Goal: Communication & Community: Answer question/provide support

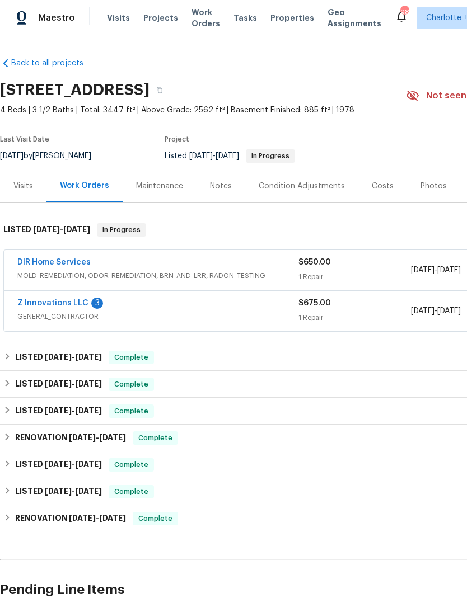
click at [58, 306] on link "Z Innovations LLC" at bounding box center [52, 303] width 71 height 8
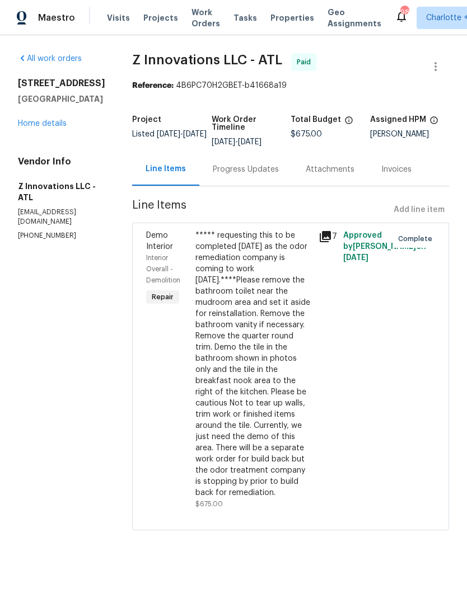
click at [251, 167] on div "Progress Updates" at bounding box center [246, 169] width 66 height 11
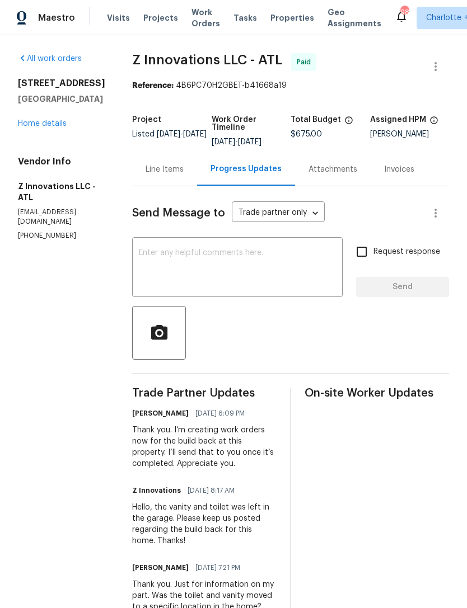
click at [43, 128] on link "Home details" at bounding box center [42, 124] width 49 height 8
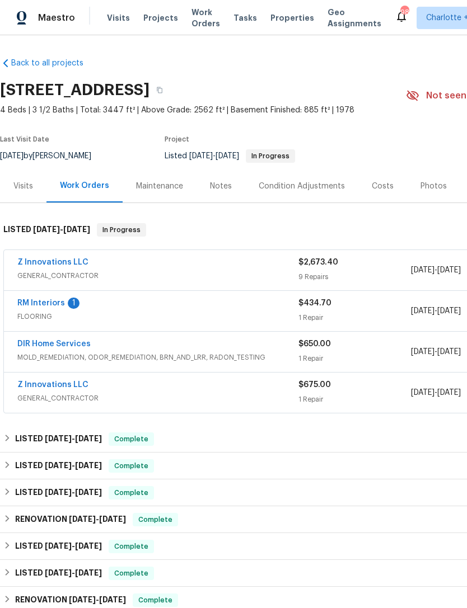
click at [53, 259] on link "Z Innovations LLC" at bounding box center [52, 263] width 71 height 8
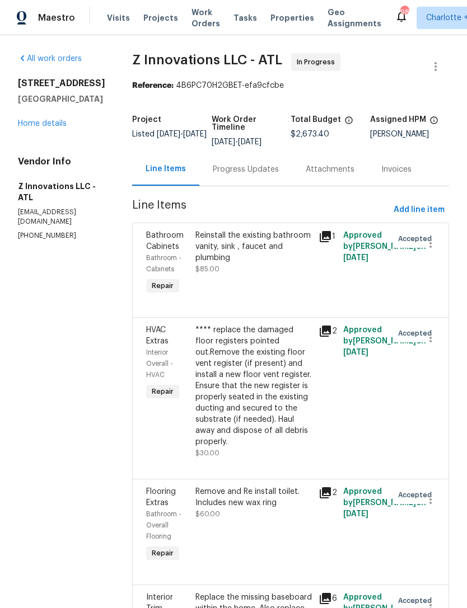
click at [246, 177] on div "Progress Updates" at bounding box center [245, 169] width 93 height 33
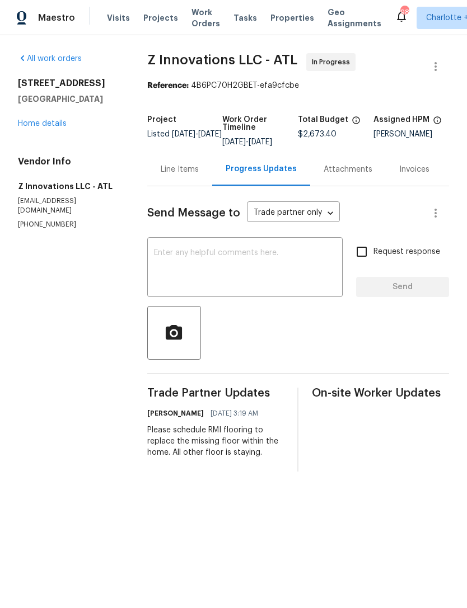
click at [52, 116] on div "[STREET_ADDRESS] Home details" at bounding box center [69, 104] width 102 height 52
click at [45, 125] on link "Home details" at bounding box center [42, 124] width 49 height 8
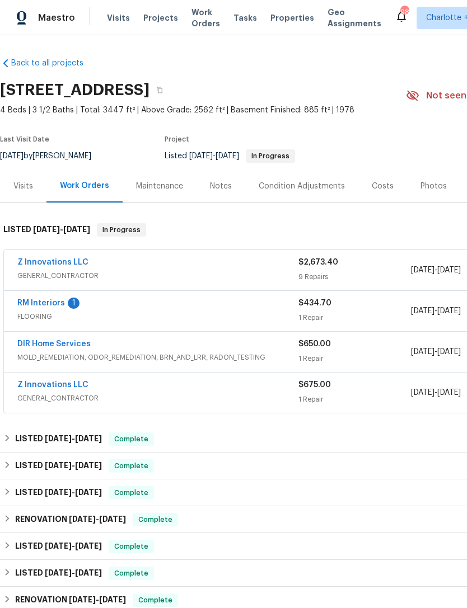
click at [38, 306] on link "RM Interiors" at bounding box center [41, 303] width 48 height 8
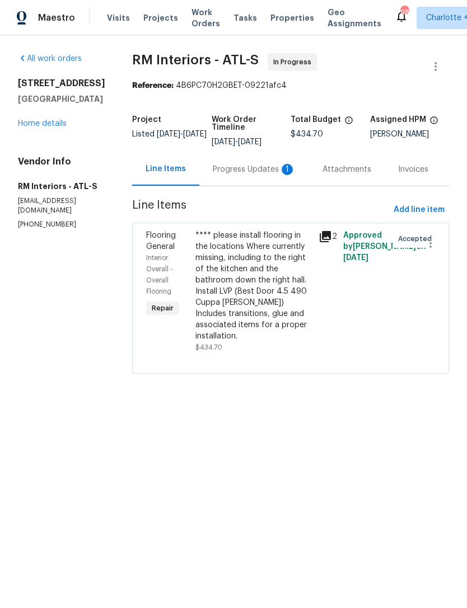
click at [235, 169] on div "Progress Updates 1" at bounding box center [254, 169] width 83 height 11
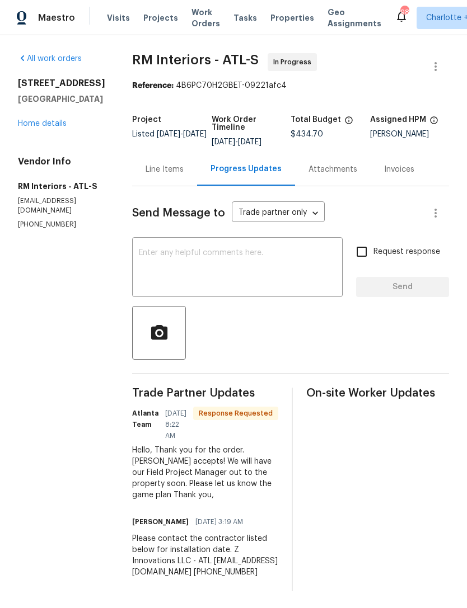
click at [277, 258] on textarea at bounding box center [237, 268] width 197 height 39
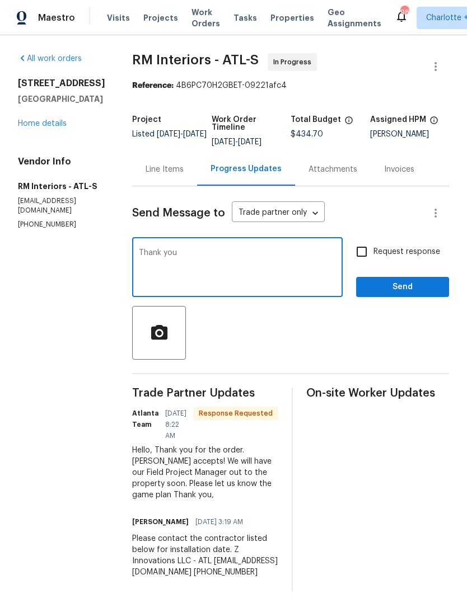
type textarea "Thank you"
click at [408, 292] on span "Send" at bounding box center [402, 287] width 75 height 14
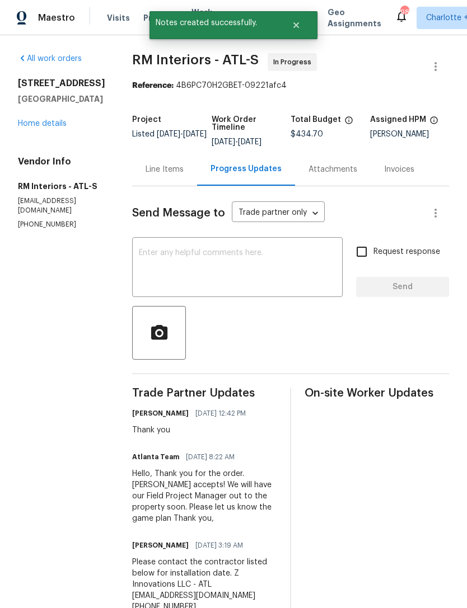
click at [52, 128] on link "Home details" at bounding box center [42, 124] width 49 height 8
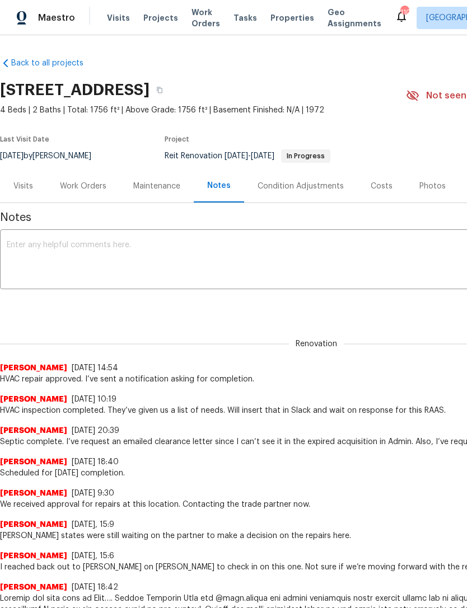
click at [83, 193] on div "Work Orders" at bounding box center [82, 186] width 73 height 33
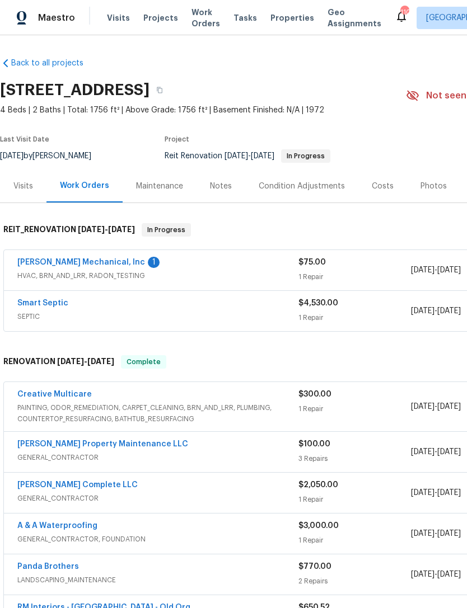
click at [86, 266] on link "[PERSON_NAME] Mechanical, Inc" at bounding box center [81, 263] width 128 height 8
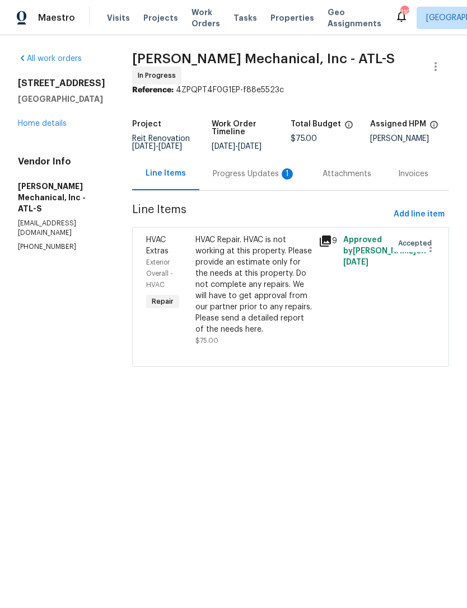
click at [255, 171] on div "Progress Updates 1" at bounding box center [254, 173] width 83 height 11
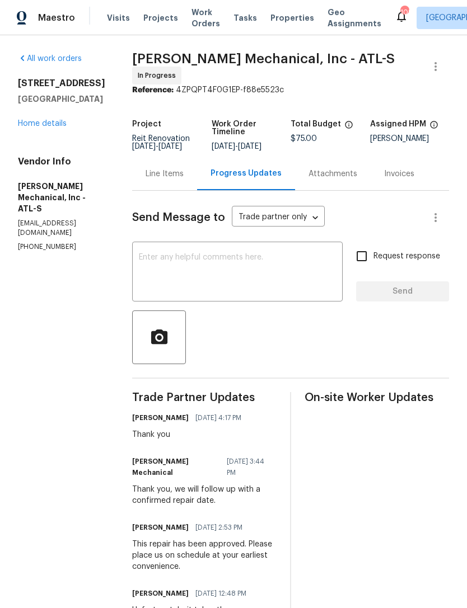
click at [49, 122] on link "Home details" at bounding box center [42, 124] width 49 height 8
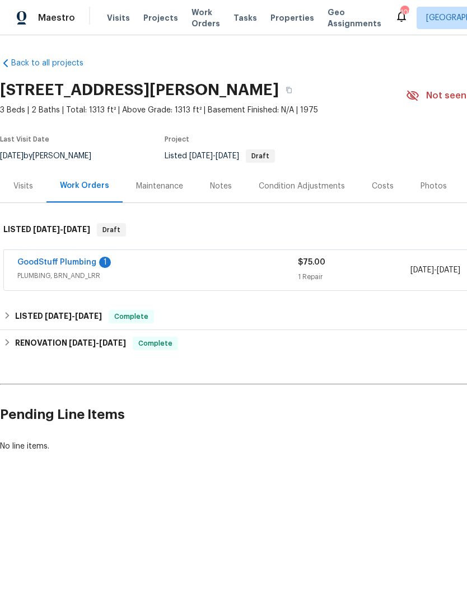
click at [67, 259] on link "GoodStuff Plumbing" at bounding box center [56, 263] width 79 height 8
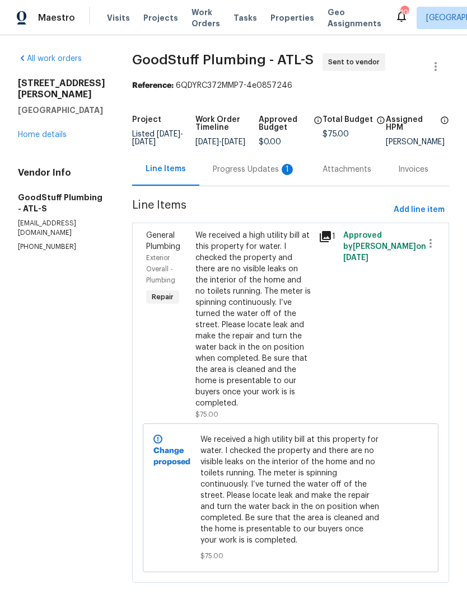
click at [256, 175] on div "Progress Updates 1" at bounding box center [254, 169] width 83 height 11
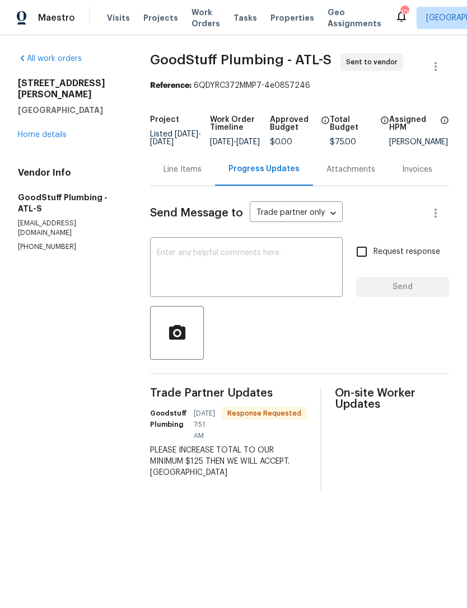
click at [48, 131] on link "Home details" at bounding box center [42, 135] width 49 height 8
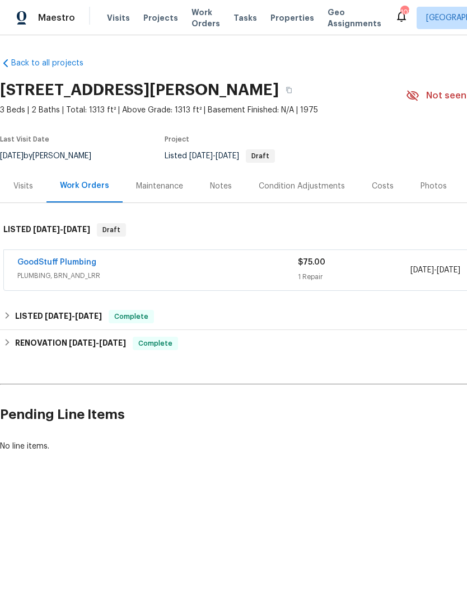
click at [72, 260] on link "GoodStuff Plumbing" at bounding box center [56, 263] width 79 height 8
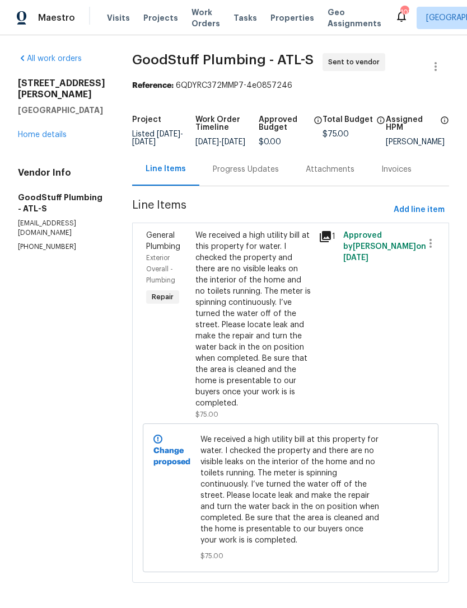
click at [291, 326] on div "We received a high utility bill at this property for water. I checked the prope…" at bounding box center [253, 319] width 116 height 179
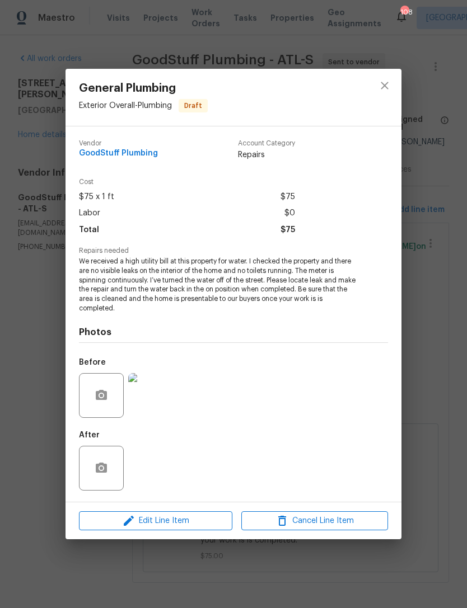
click at [194, 523] on span "Edit Line Item" at bounding box center [155, 521] width 147 height 14
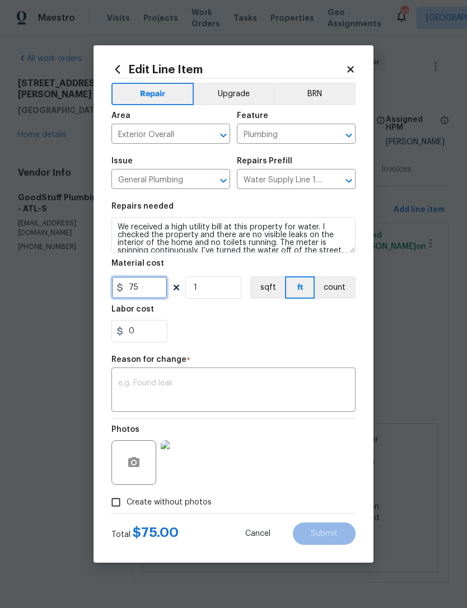
click at [148, 295] on input "75" at bounding box center [139, 288] width 56 height 22
type input "125"
click at [209, 382] on textarea at bounding box center [233, 392] width 231 height 24
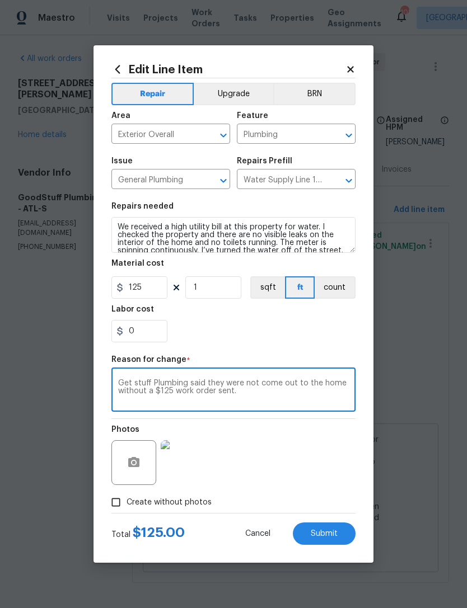
click at [154, 381] on textarea "Get stuff Plumbing said they were not come out to the home without a $125 work …" at bounding box center [233, 392] width 231 height 24
click at [132, 386] on textarea "Get stuff Plumbing said they were not come out to the home without a $125 work …" at bounding box center [233, 392] width 231 height 24
click at [241, 382] on textarea "Good stuff Plumbing said they were not come out to the home without a $125 work…" at bounding box center [233, 392] width 231 height 24
click at [298, 395] on textarea "Good stuff Plumbing said they will not come out to the home without a $125 work…" at bounding box center [233, 392] width 231 height 24
type textarea "Good stuff Plumbing said they well not come out to the home without a $125 work…"
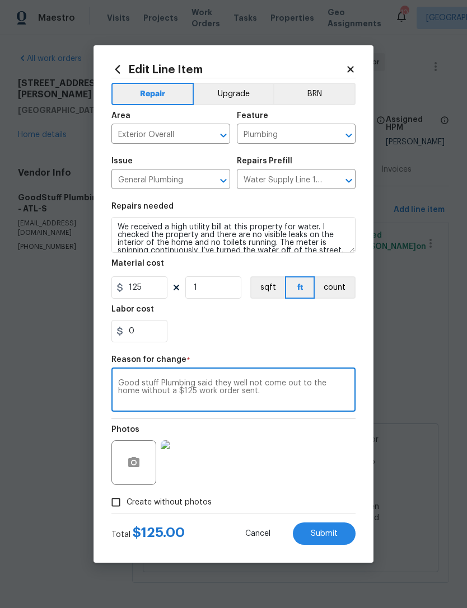
click at [321, 533] on span "Submit" at bounding box center [324, 534] width 27 height 8
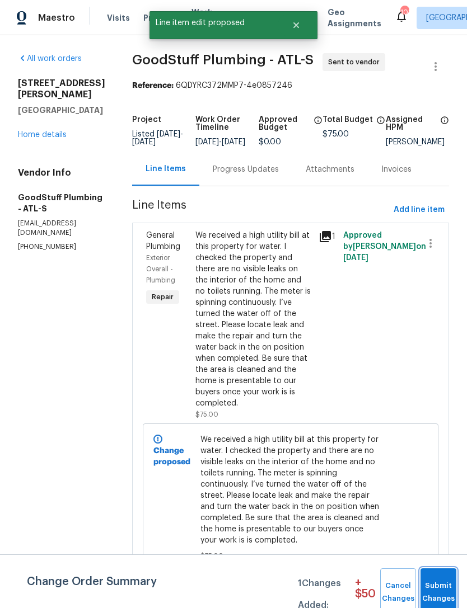
click at [444, 586] on span "Submit Changes" at bounding box center [438, 593] width 25 height 26
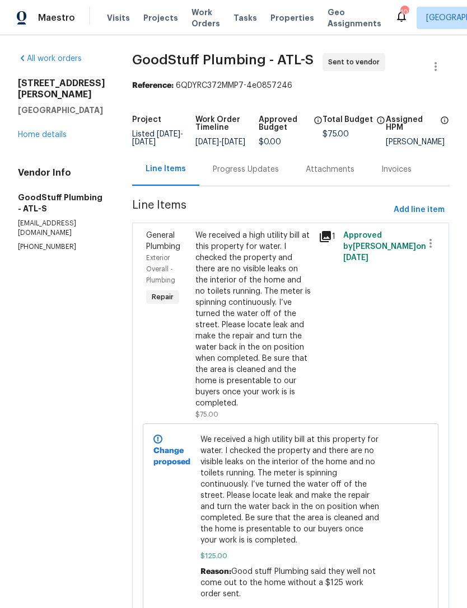
click at [272, 186] on div "Progress Updates" at bounding box center [245, 169] width 93 height 33
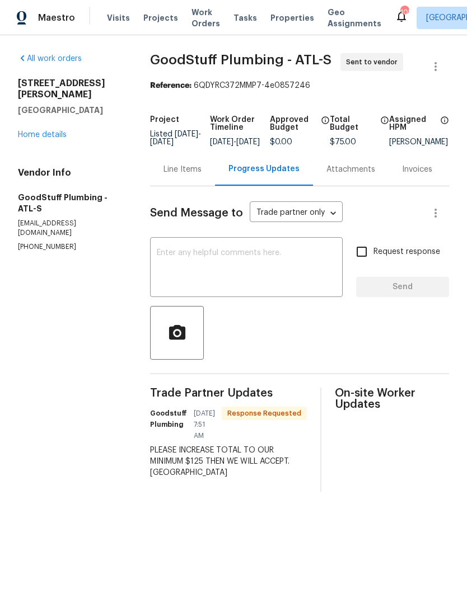
click at [247, 288] on textarea at bounding box center [246, 268] width 179 height 39
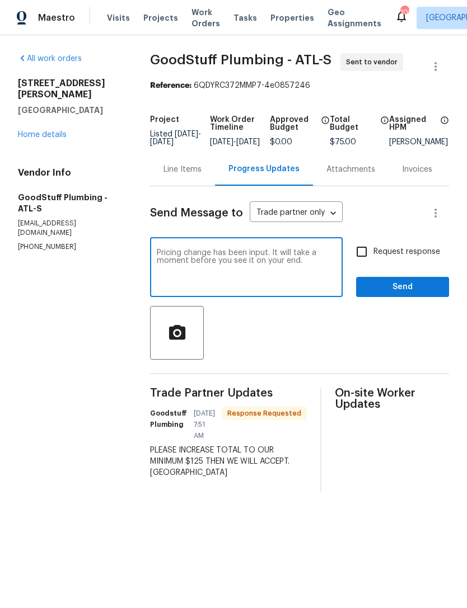
type textarea "Pricing change has been input. It will take a moment before you see it on your …"
click at [390, 294] on span "Send" at bounding box center [402, 287] width 75 height 14
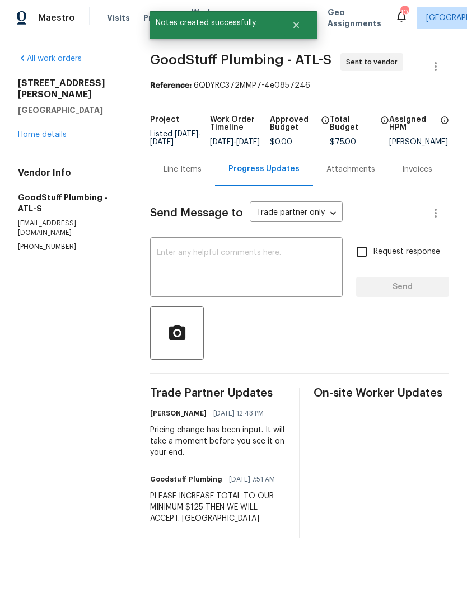
click at [44, 131] on link "Home details" at bounding box center [42, 135] width 49 height 8
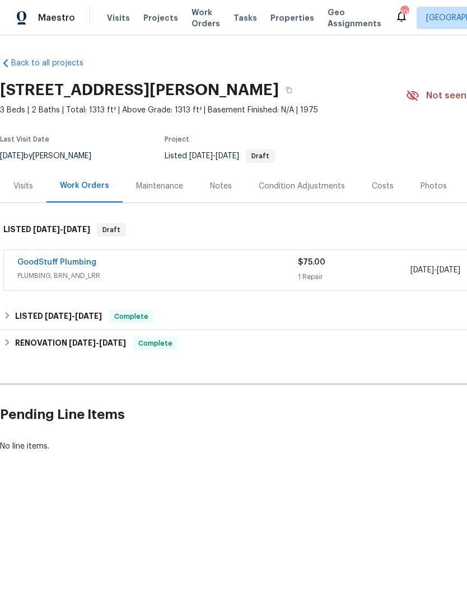
click at [55, 261] on link "GoodStuff Plumbing" at bounding box center [56, 263] width 79 height 8
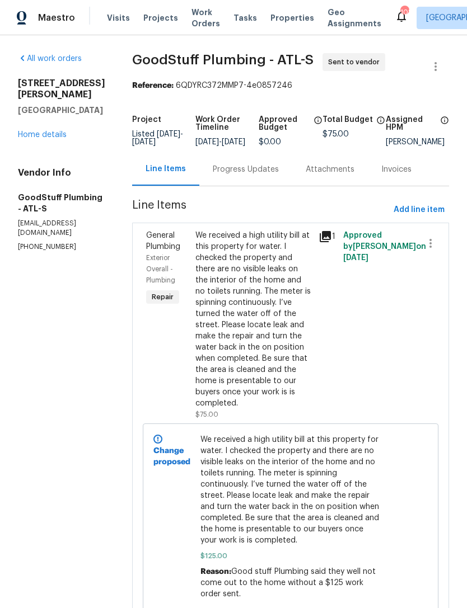
click at [273, 186] on div "Progress Updates" at bounding box center [245, 169] width 93 height 33
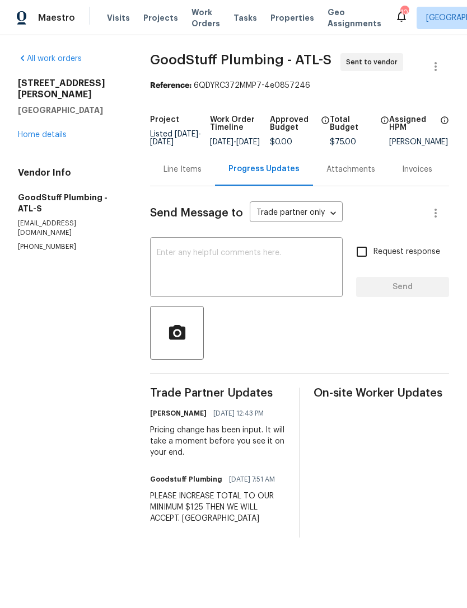
click at [55, 131] on link "Home details" at bounding box center [42, 135] width 49 height 8
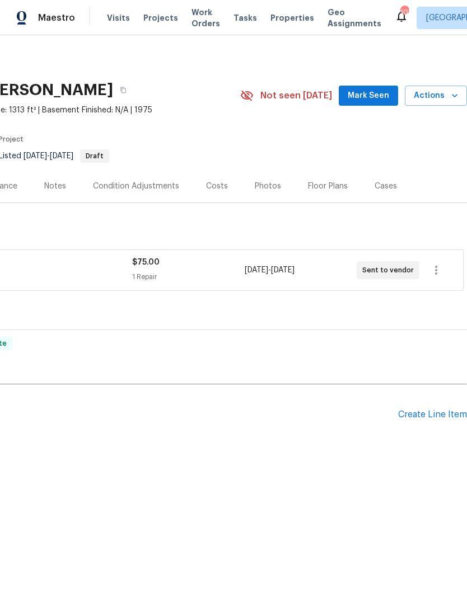
scroll to position [0, 166]
click at [372, 90] on span "Mark Seen" at bounding box center [368, 96] width 41 height 14
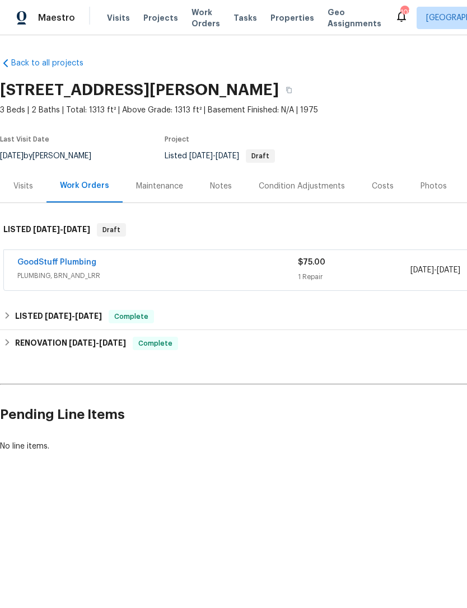
scroll to position [0, 0]
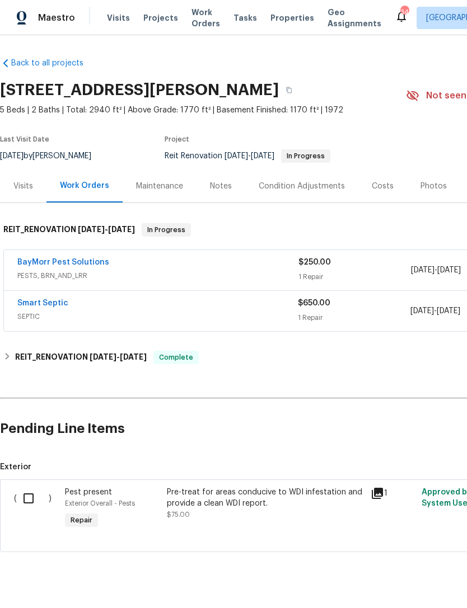
click at [81, 265] on link "BayMorr Pest Solutions" at bounding box center [63, 263] width 92 height 8
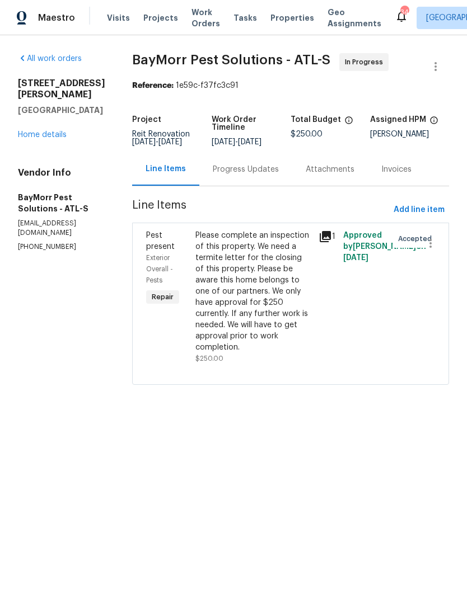
click at [250, 175] on div "Progress Updates" at bounding box center [246, 169] width 66 height 11
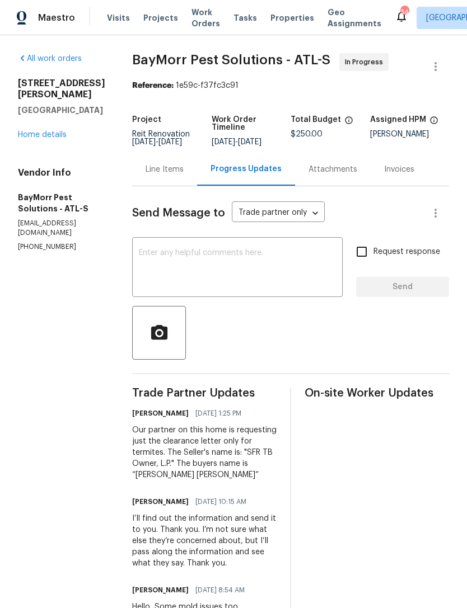
click at [233, 274] on textarea at bounding box center [237, 268] width 197 height 39
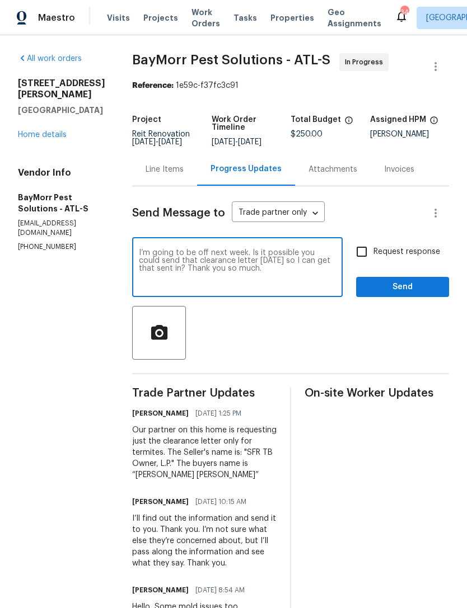
type textarea "I’m going to be off next week. Is it possible you could send that clearance let…"
click at [362, 260] on input "Request response" at bounding box center [362, 252] width 24 height 24
checkbox input "true"
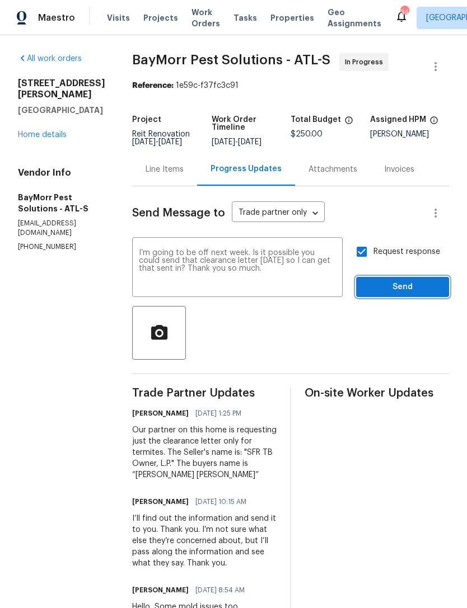
click at [409, 294] on span "Send" at bounding box center [402, 287] width 75 height 14
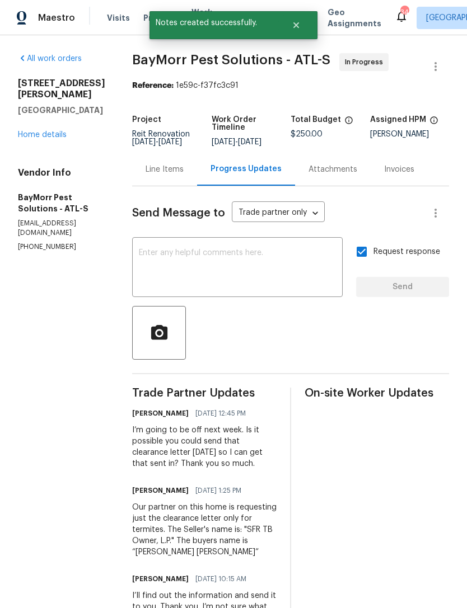
click at [53, 156] on div "All work orders [STREET_ADDRESS][PERSON_NAME] Home details Vendor Info BayMorr …" at bounding box center [61, 152] width 87 height 199
click at [55, 139] on link "Home details" at bounding box center [42, 135] width 49 height 8
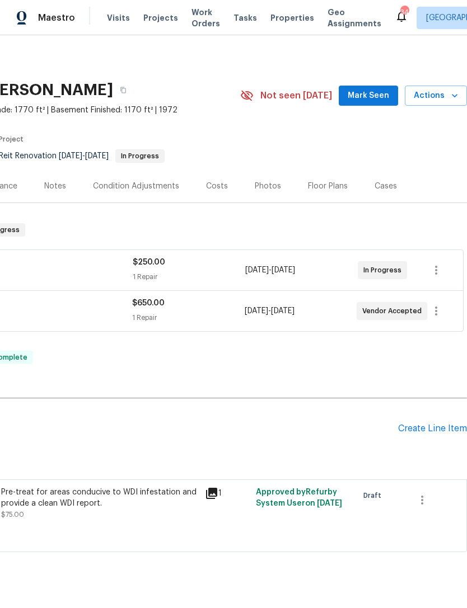
scroll to position [0, 166]
click at [372, 92] on span "Mark Seen" at bounding box center [368, 96] width 41 height 14
